Goal: Task Accomplishment & Management: Use online tool/utility

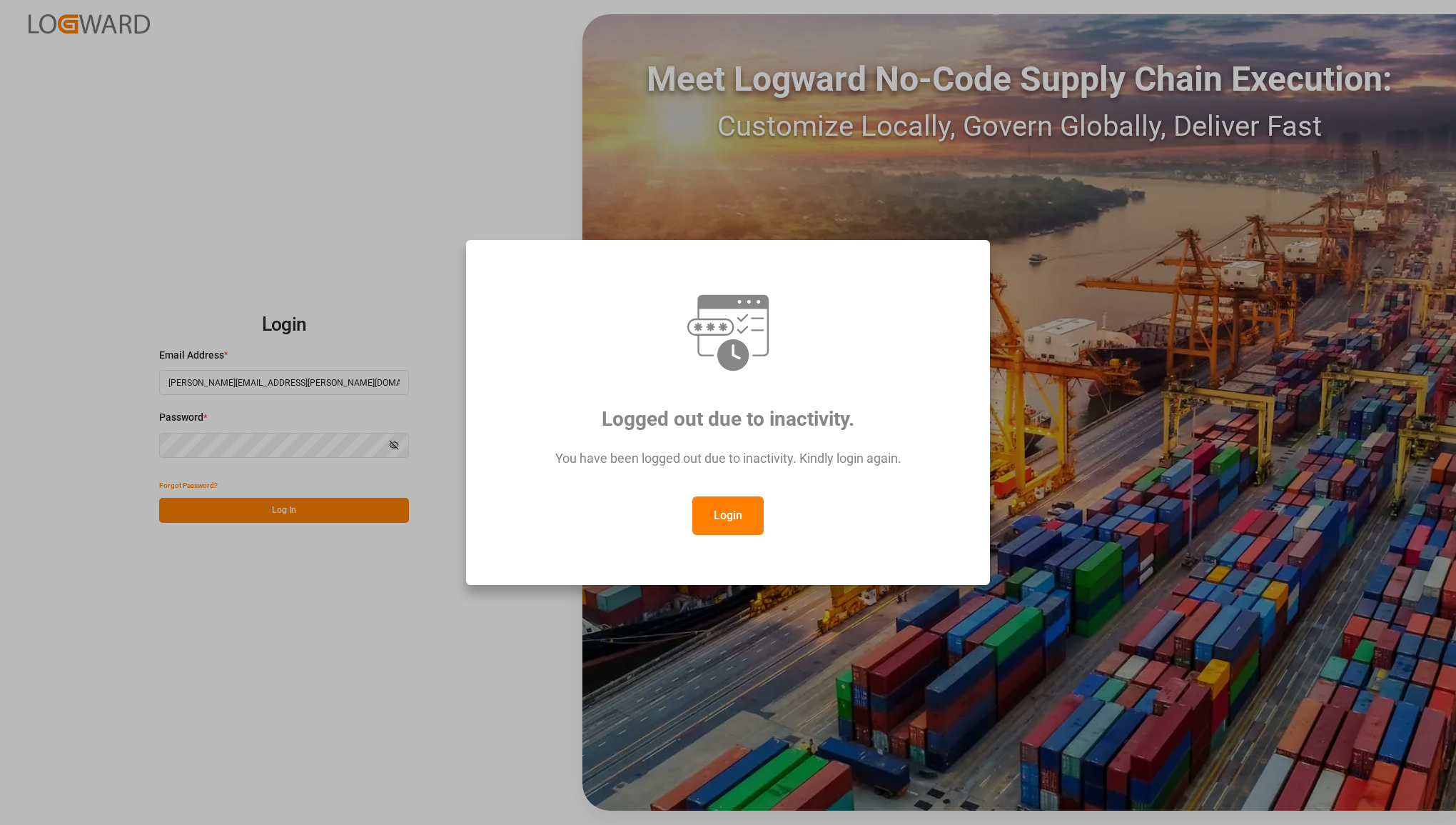
click at [728, 514] on button "Login" at bounding box center [728, 515] width 72 height 38
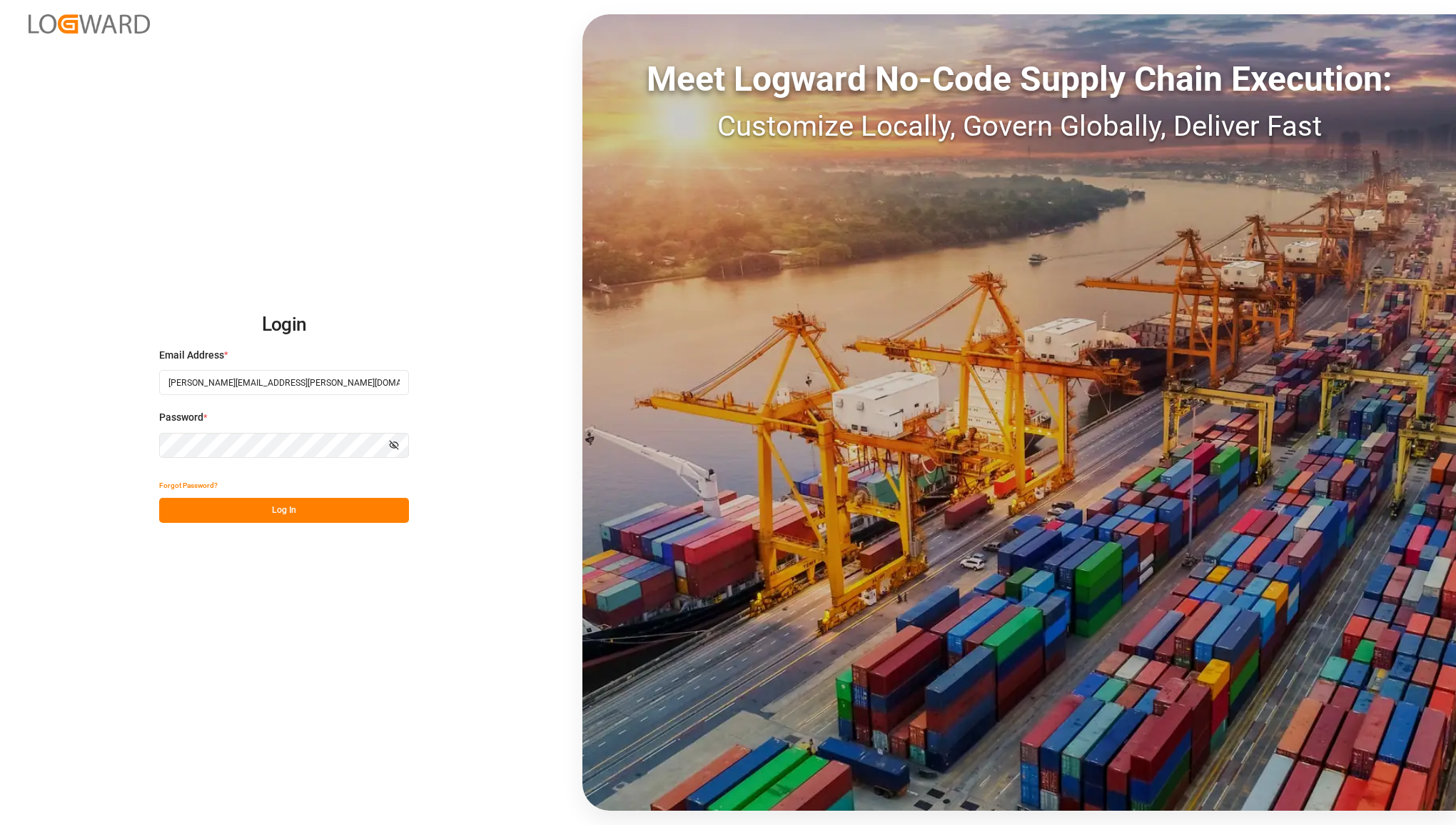
click at [297, 520] on button "Log In" at bounding box center [284, 510] width 250 height 25
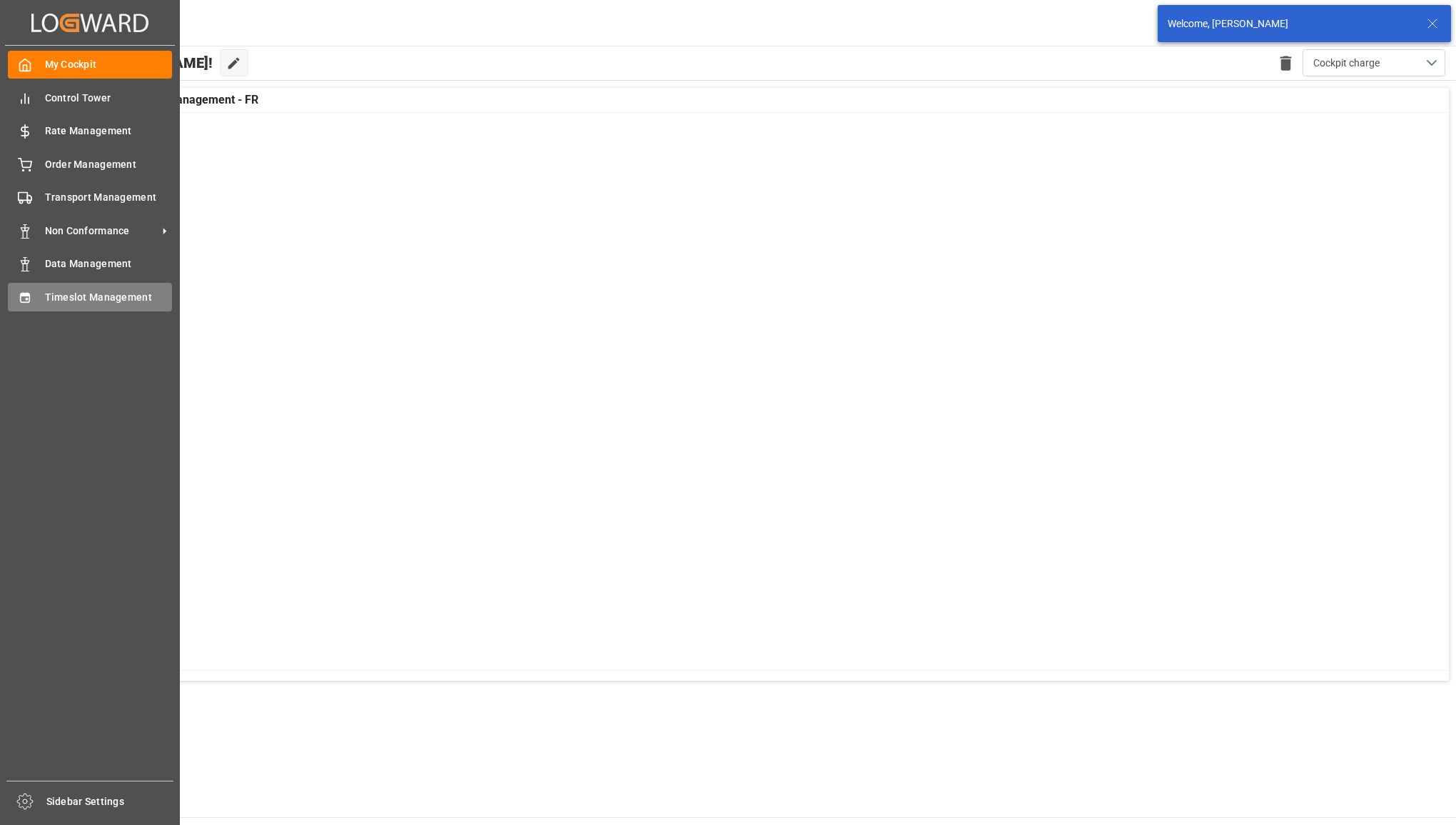
click at [51, 301] on span "Timeslot Management" at bounding box center [109, 298] width 128 height 15
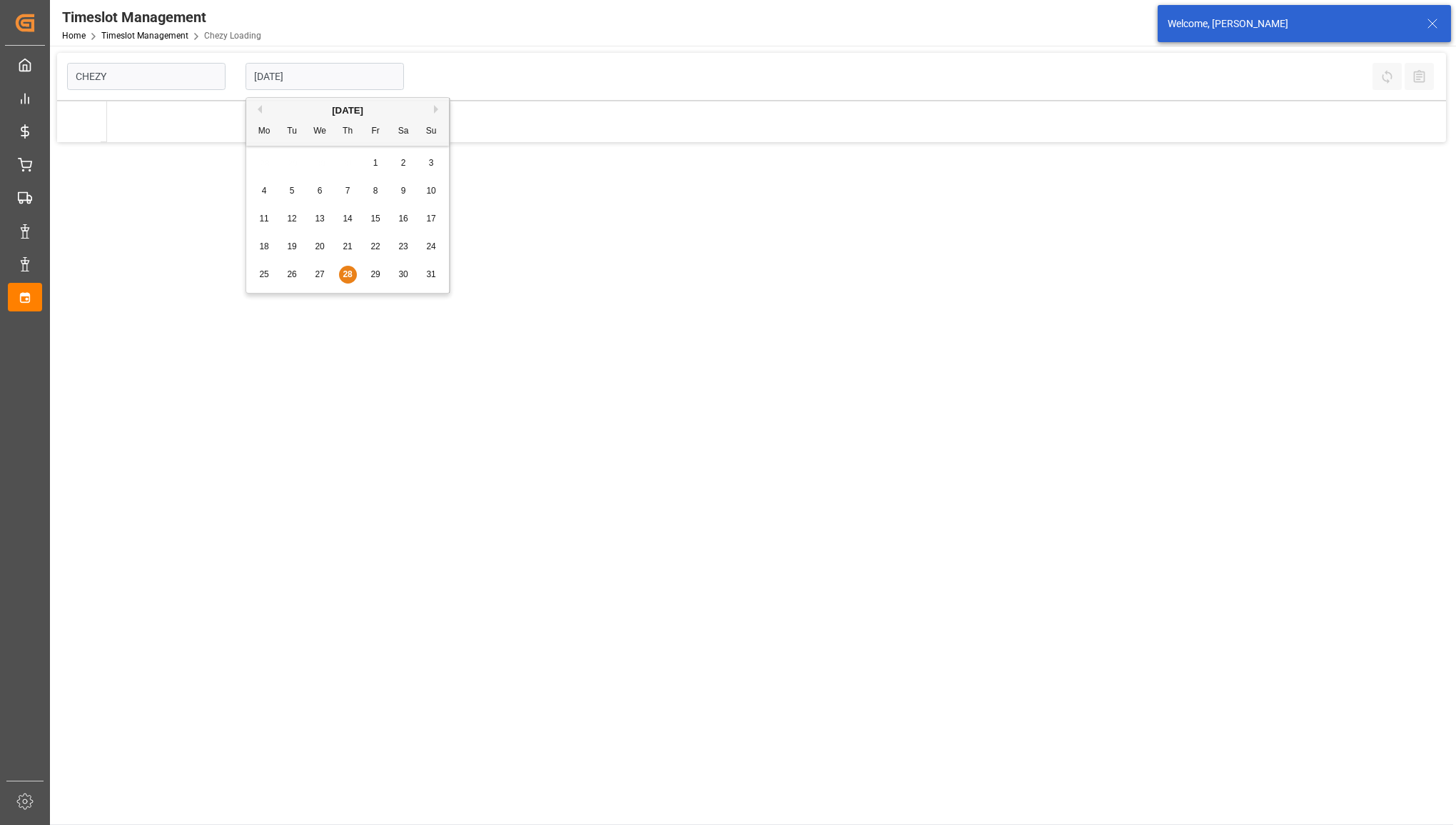
click at [314, 73] on input "[DATE]" at bounding box center [325, 76] width 158 height 27
type input "Chezy Loading"
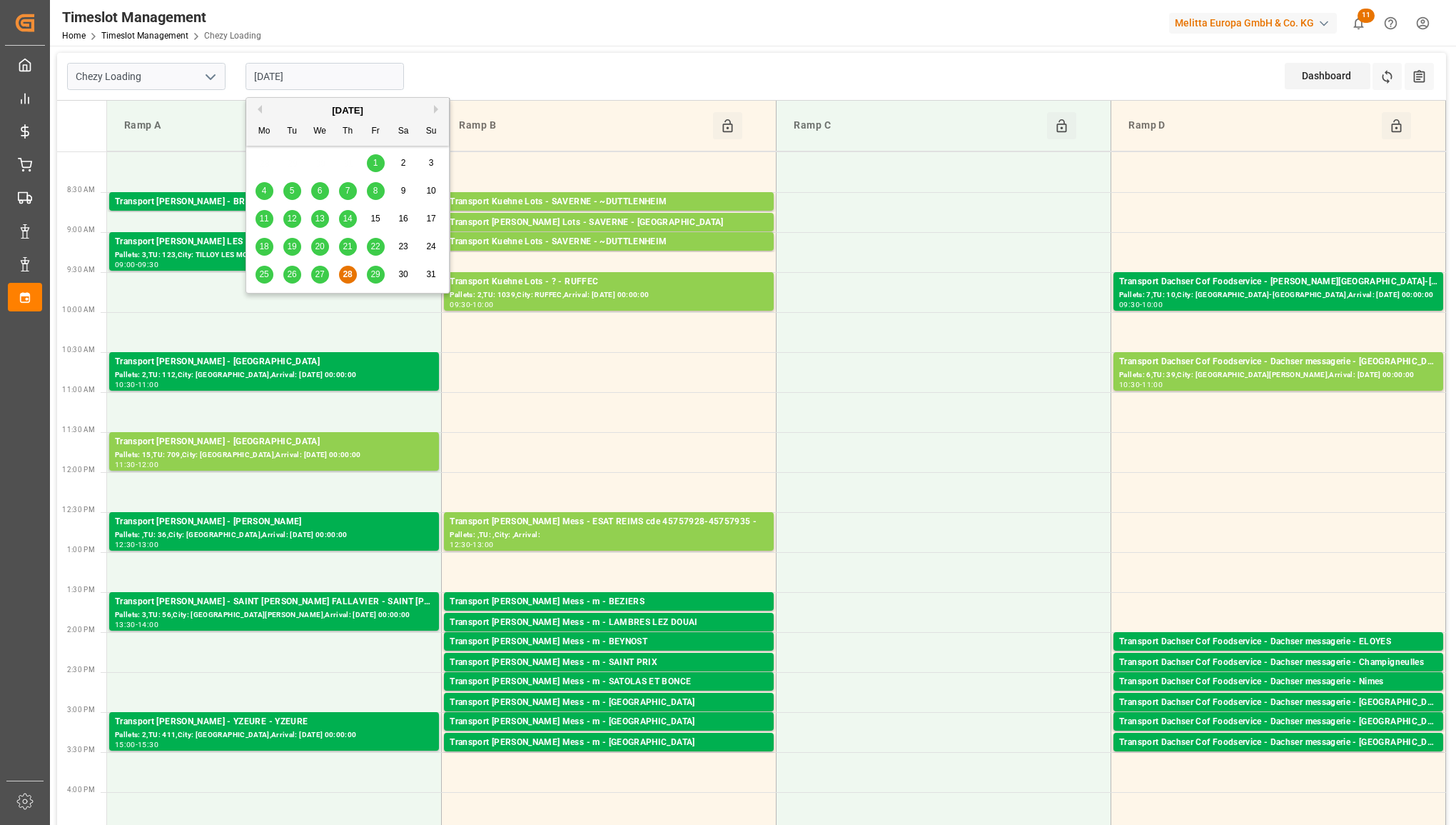
click at [368, 272] on div "29" at bounding box center [376, 275] width 18 height 17
type input "[DATE]"
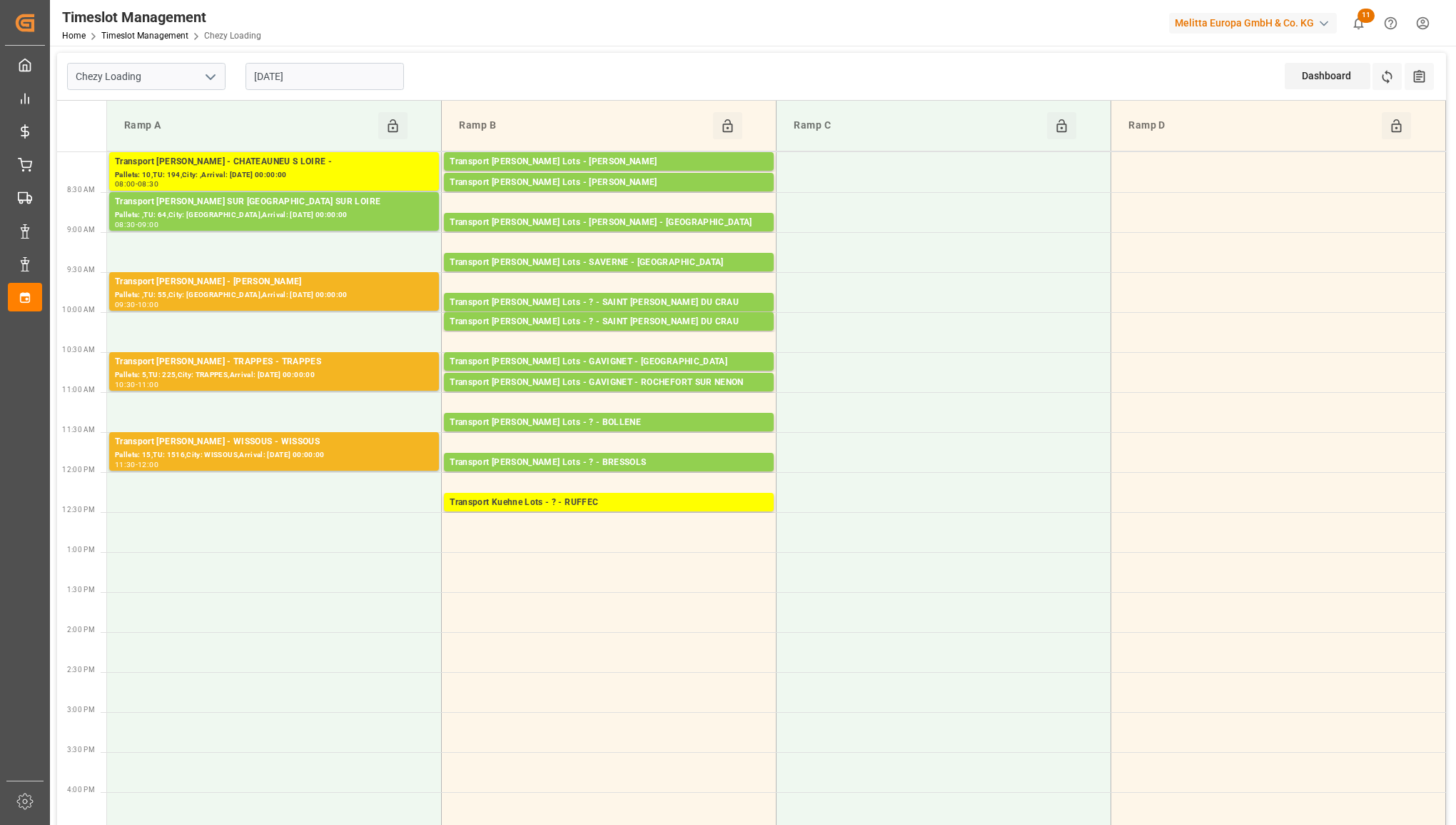
click at [215, 75] on icon "open menu" at bounding box center [211, 77] width 17 height 17
click at [172, 131] on div "Chezy Unloading" at bounding box center [146, 140] width 157 height 32
type input "Chezy Unloading"
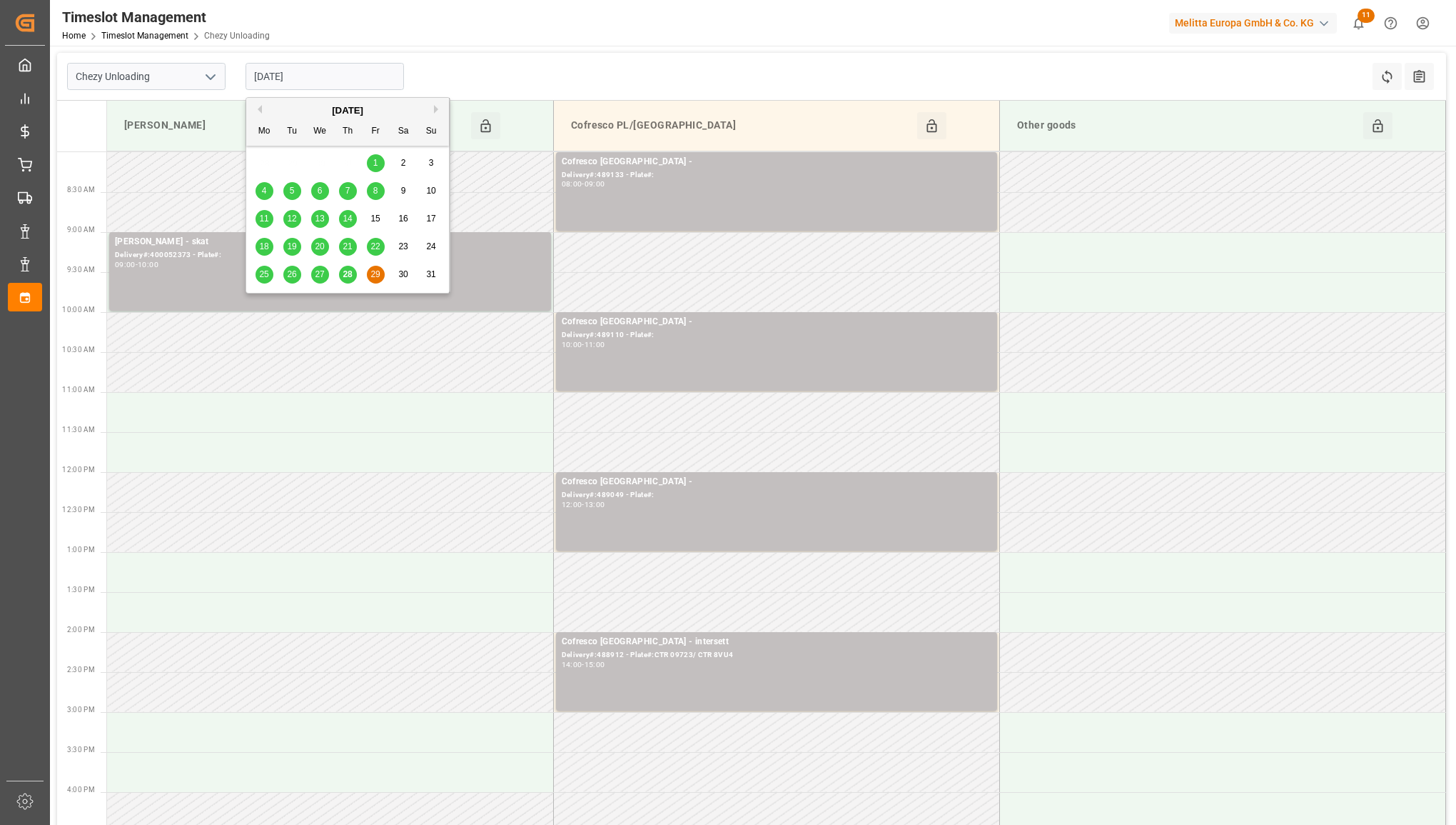
click at [313, 75] on input "[DATE]" at bounding box center [325, 76] width 158 height 27
click at [347, 269] on div "28" at bounding box center [348, 275] width 18 height 17
type input "[DATE]"
